Goal: Transaction & Acquisition: Purchase product/service

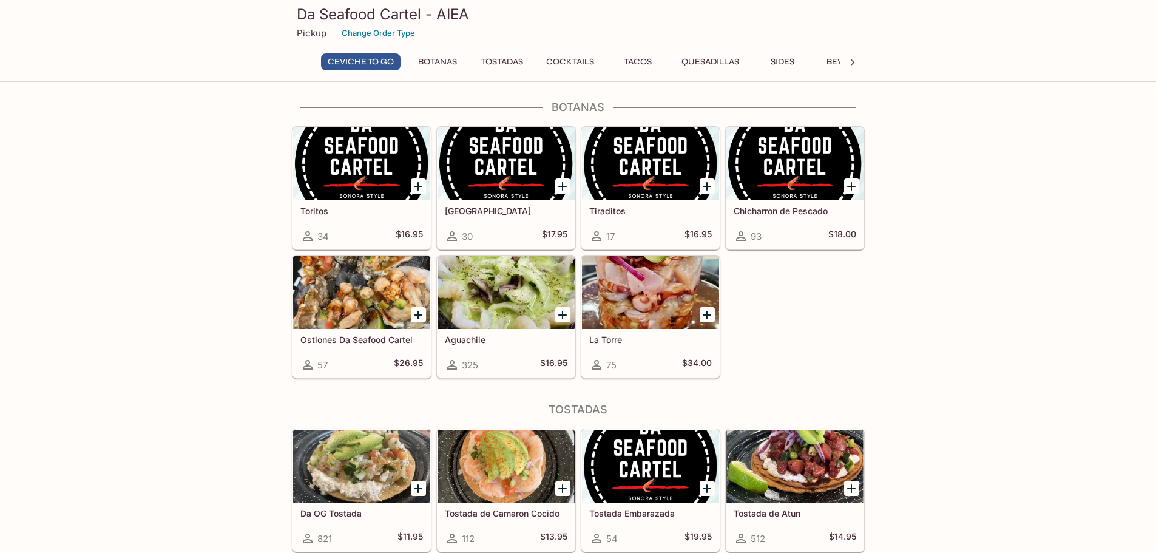
scroll to position [243, 0]
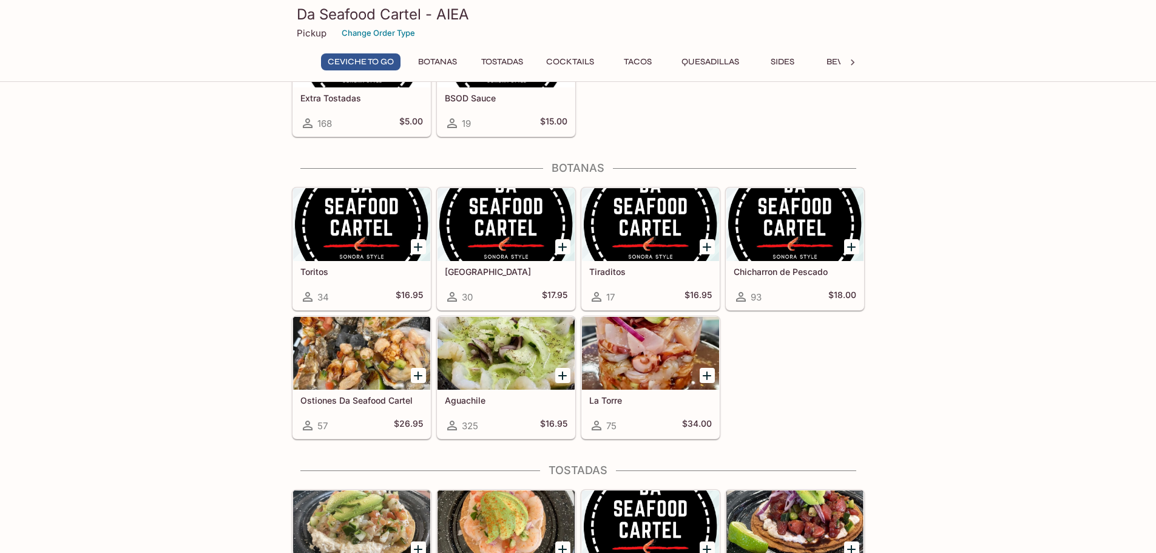
click at [632, 279] on div "Tiraditos 17 $16.95" at bounding box center [650, 285] width 137 height 49
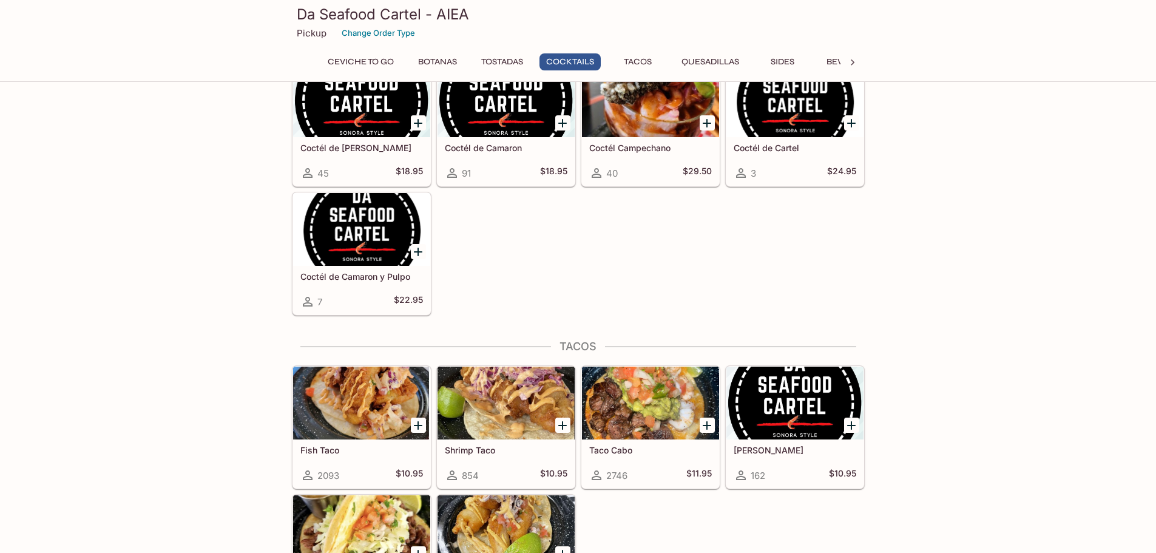
scroll to position [1092, 0]
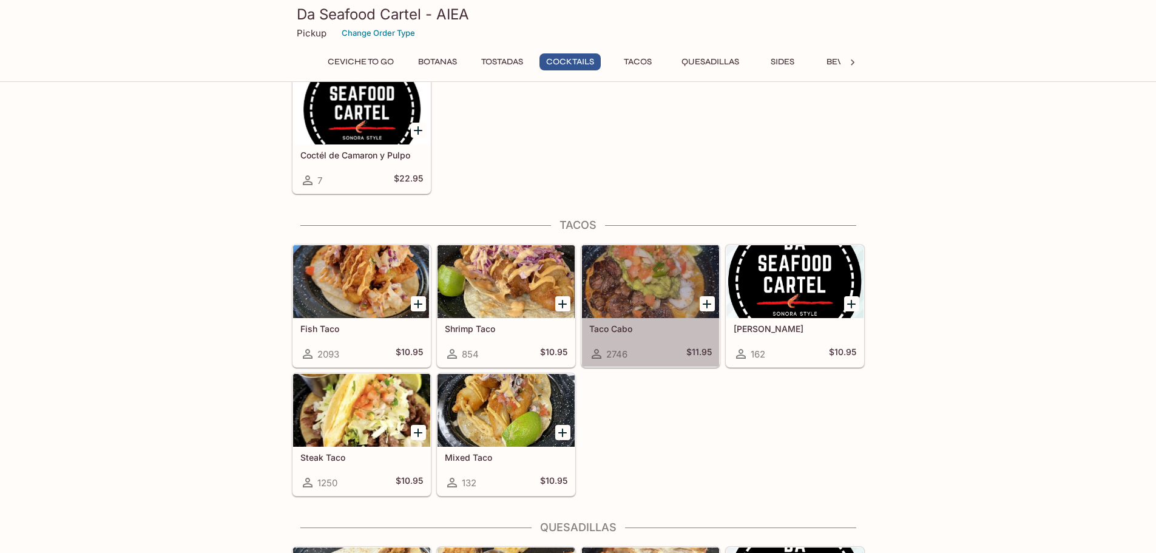
click at [634, 334] on div "Taco Cabo 2746 $11.95" at bounding box center [650, 342] width 137 height 49
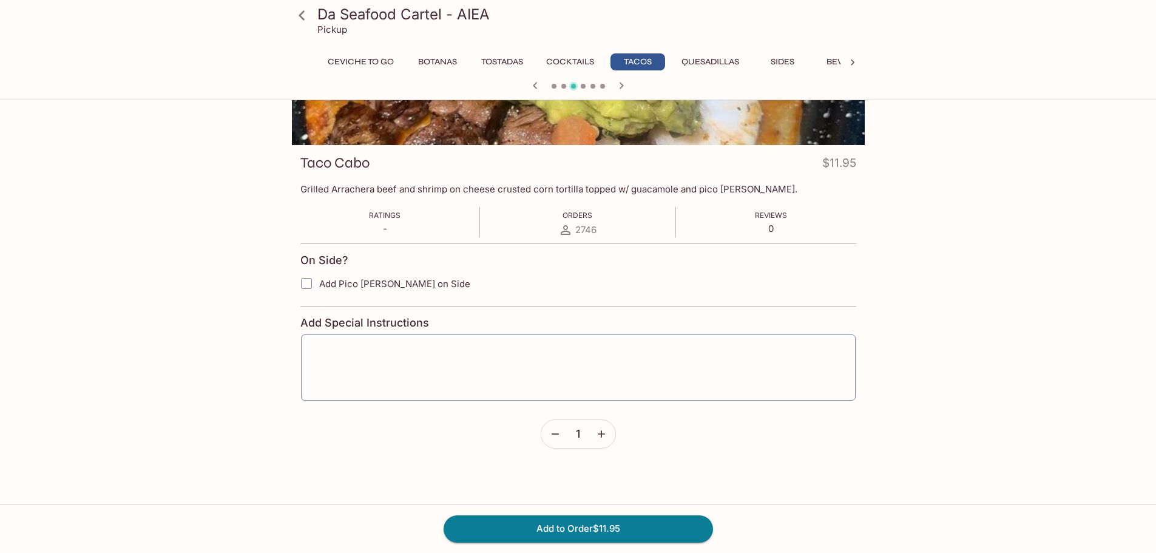
scroll to position [121, 0]
click at [596, 521] on button "Add to Order $11.95" at bounding box center [578, 528] width 269 height 27
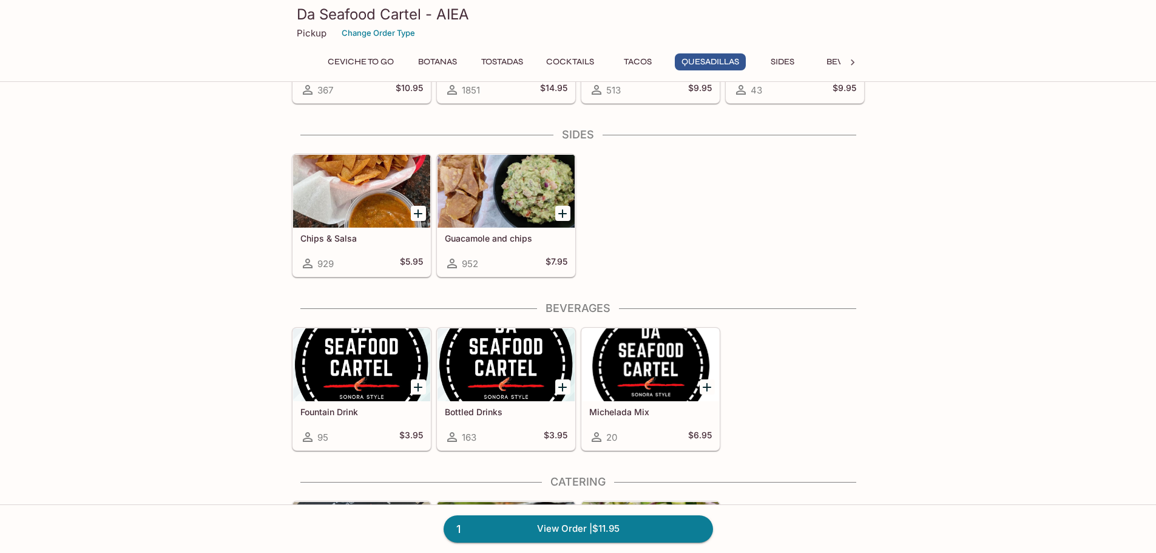
scroll to position [1669, 0]
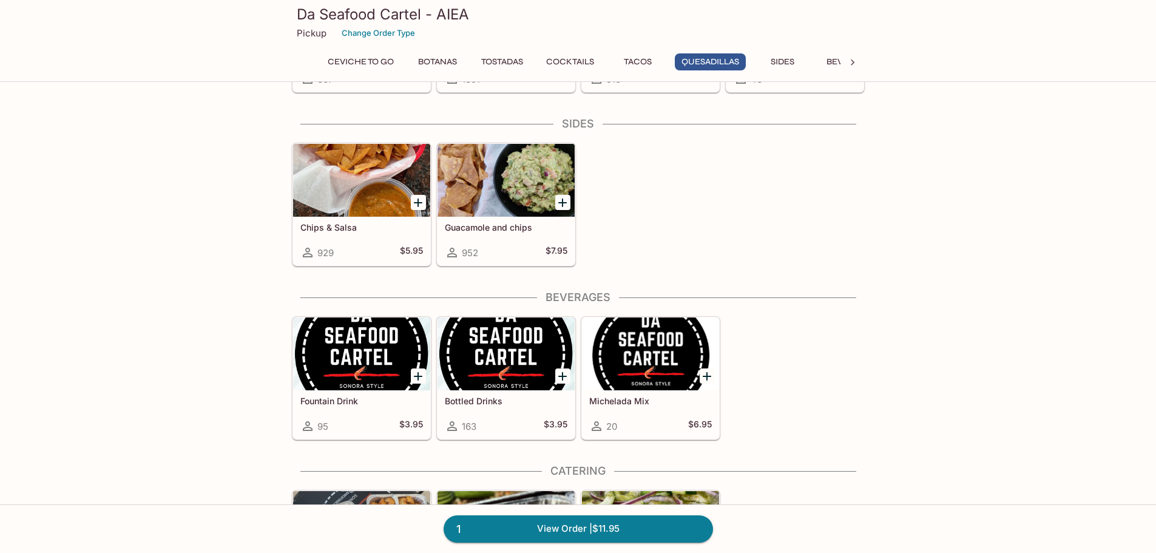
click at [564, 202] on icon "Add Guacamole and chips" at bounding box center [562, 202] width 8 height 8
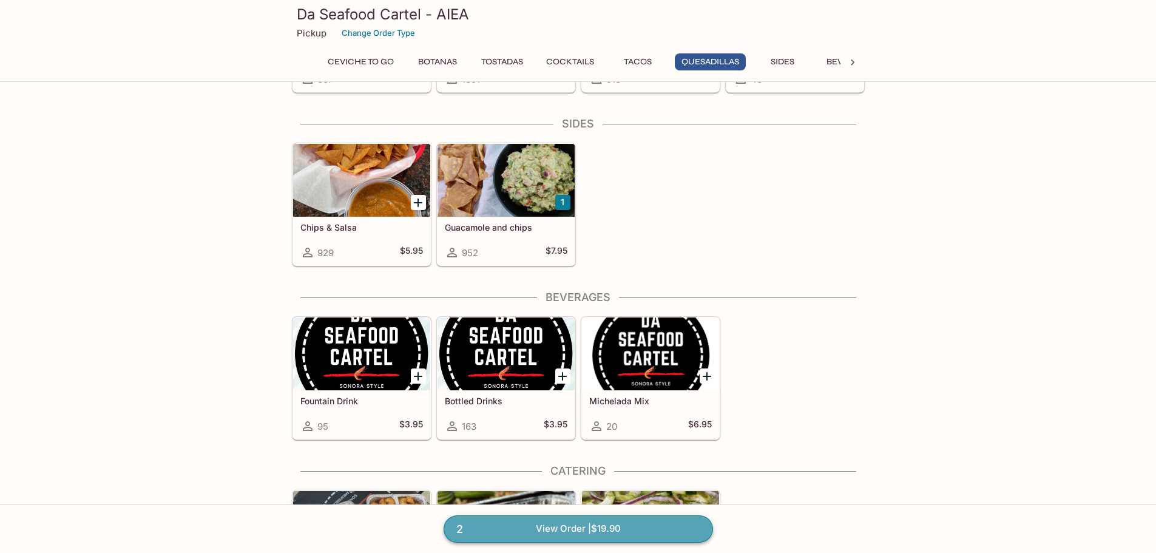
click at [577, 531] on link "2 View Order | $19.90" at bounding box center [578, 528] width 269 height 27
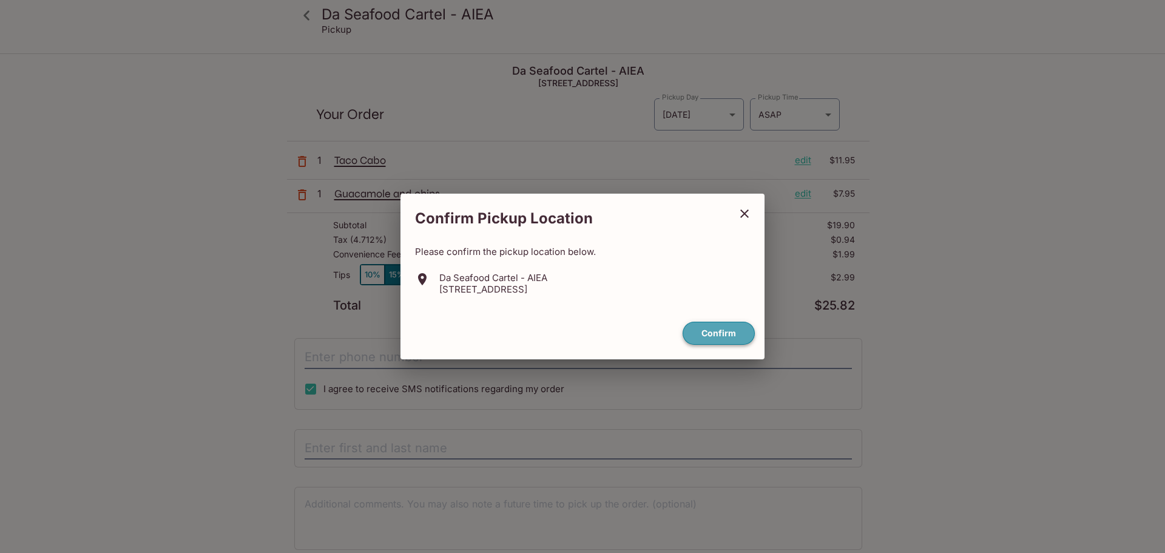
click at [732, 335] on button "Confirm" at bounding box center [719, 334] width 72 height 24
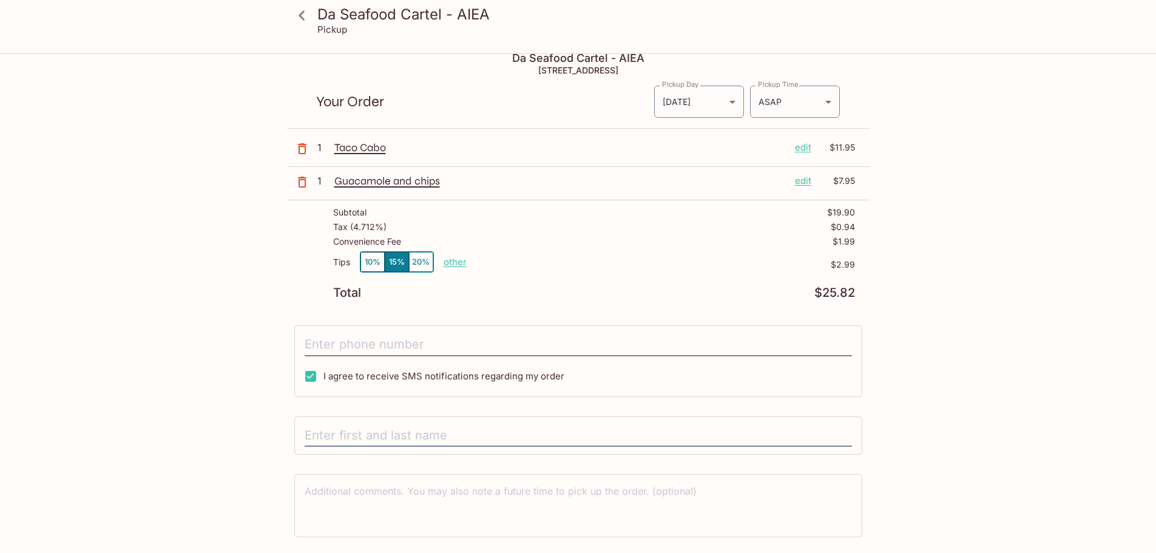
scroll to position [55, 0]
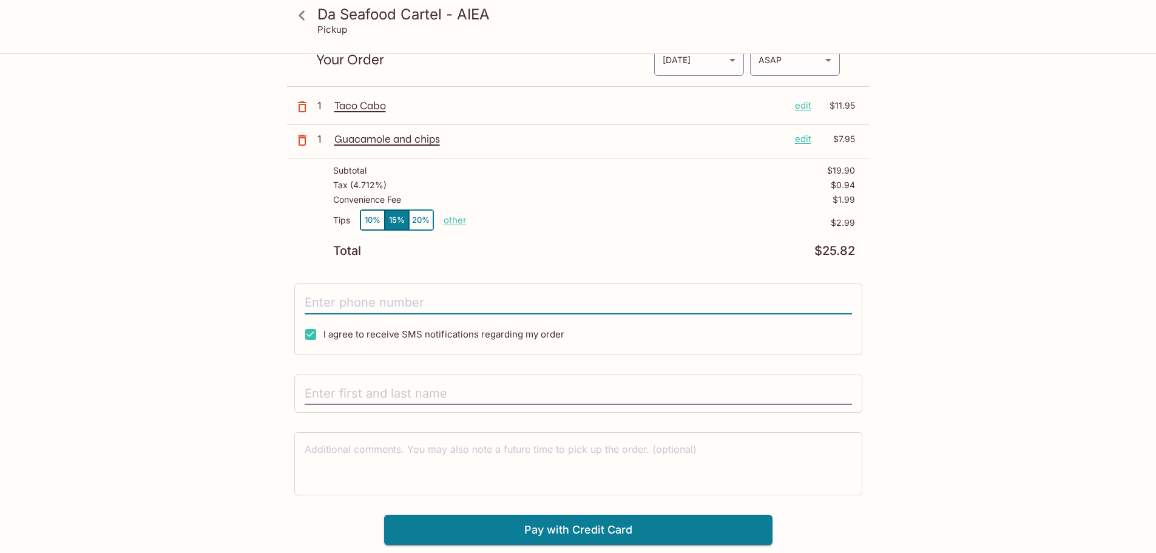
click at [350, 294] on input "tel" at bounding box center [578, 302] width 547 height 23
type input "[PHONE_NUMBER]"
click at [406, 395] on input "text" at bounding box center [578, 393] width 547 height 23
type input "[PERSON_NAME]"
click at [559, 529] on button "Pay with Credit Card" at bounding box center [578, 530] width 388 height 30
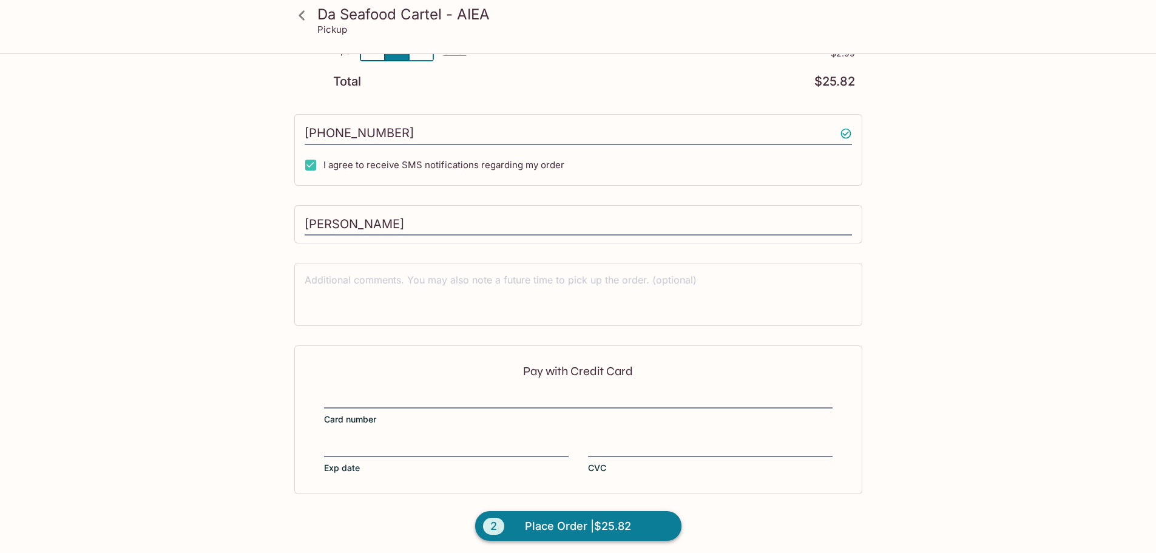
scroll to position [229, 0]
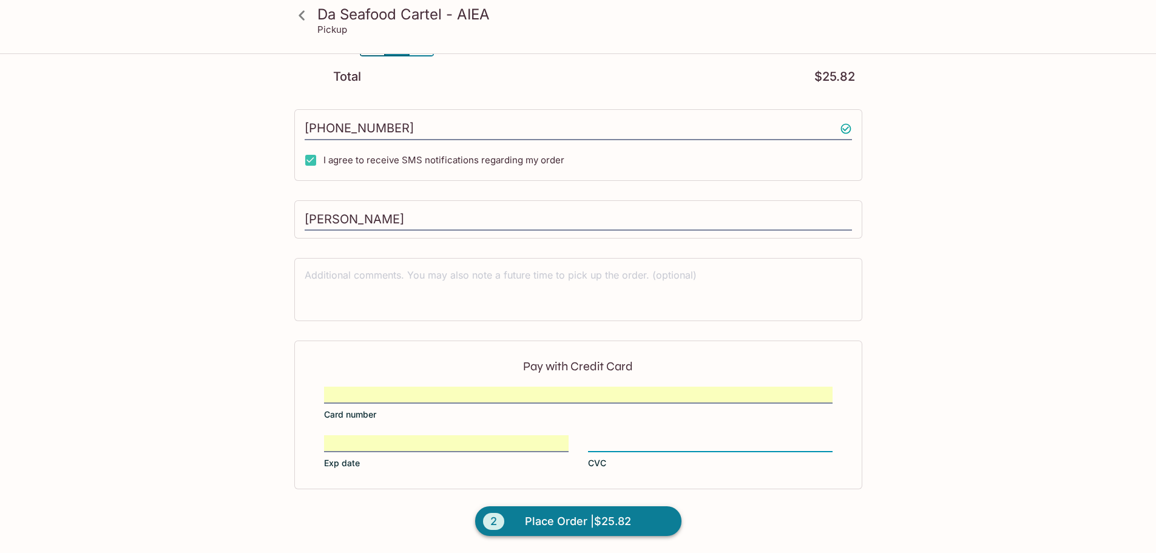
click at [580, 529] on span "Place Order | $25.82" at bounding box center [578, 521] width 106 height 19
